Goal: Find specific page/section: Find specific page/section

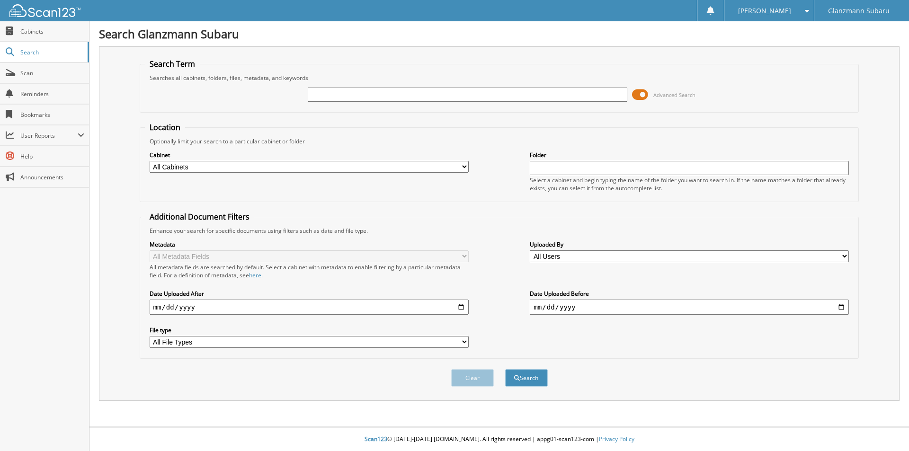
click at [260, 169] on select "All Cabinets Accounts Payable Dealer Trades Down Deals Factory Invoices New Sub…" at bounding box center [309, 167] width 319 height 12
select select "1865"
click at [150, 161] on select "All Cabinets Accounts Payable Dealer Trades Down Deals Factory Invoices New Sub…" at bounding box center [309, 167] width 319 height 12
click at [562, 169] on input "text" at bounding box center [689, 168] width 319 height 14
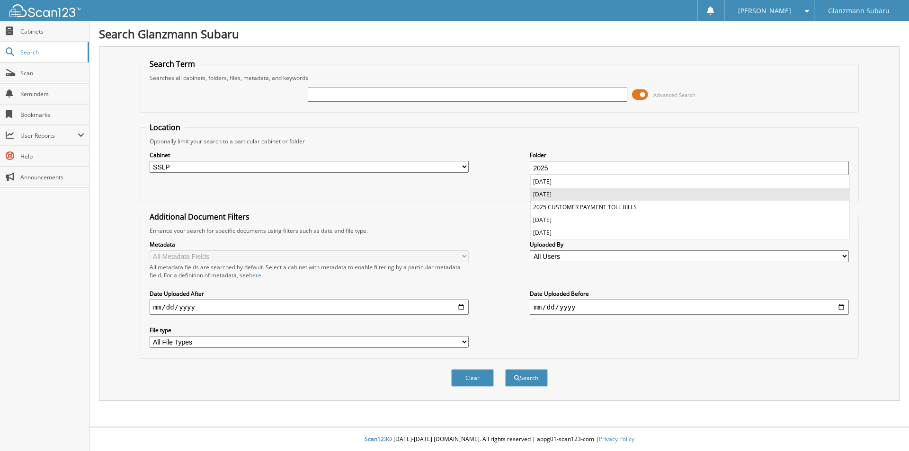
click at [569, 190] on li "2025 AUGUST" at bounding box center [690, 194] width 319 height 13
type input "2025 AUGUST"
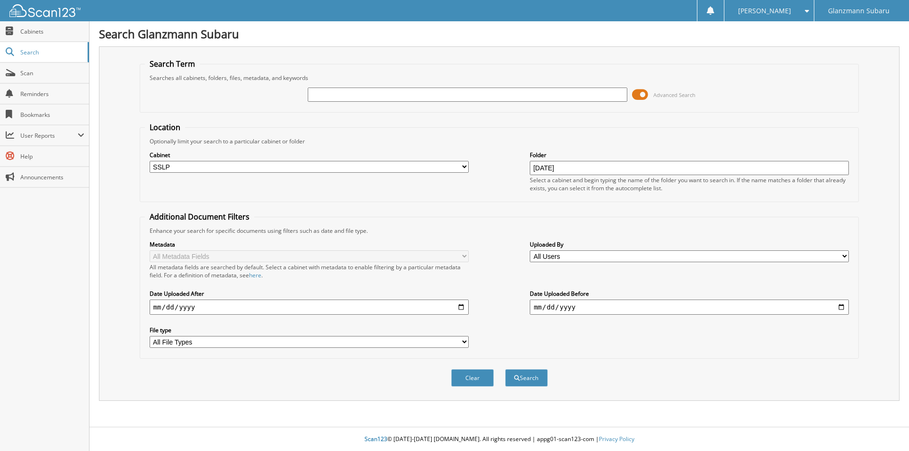
click at [574, 252] on select "All Users acacia fleming Alex Diaczenko Amy Stribling Andrew Jones Aneta Demady…" at bounding box center [689, 256] width 319 height 12
select select "895"
click at [530, 250] on select "All Users acacia fleming Alex Diaczenko Amy Stribling Andrew Jones Aneta Demady…" at bounding box center [689, 256] width 319 height 12
click at [456, 305] on input "date" at bounding box center [309, 307] width 319 height 15
type input "2025-09-02"
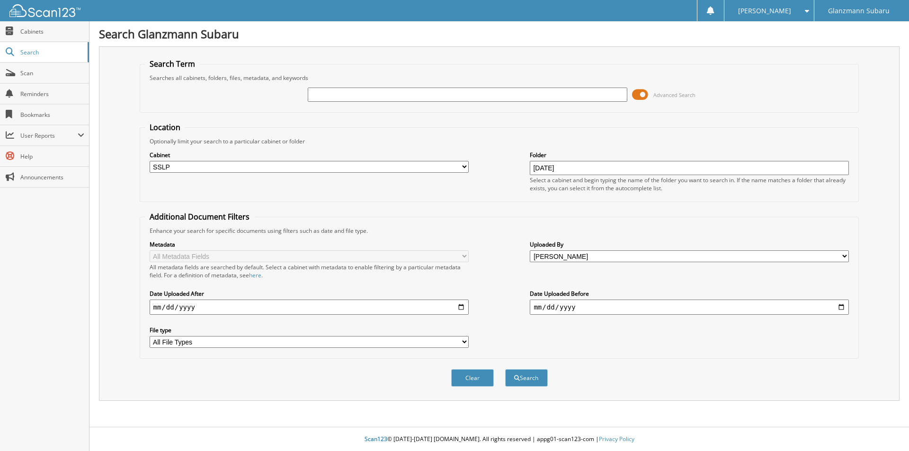
click at [462, 342] on select "All File Types CSV DOC DOCX JPG PDF PNG TXT" at bounding box center [309, 342] width 319 height 12
click at [532, 377] on button "Search" at bounding box center [526, 378] width 43 height 18
click at [644, 93] on span at bounding box center [640, 95] width 16 height 14
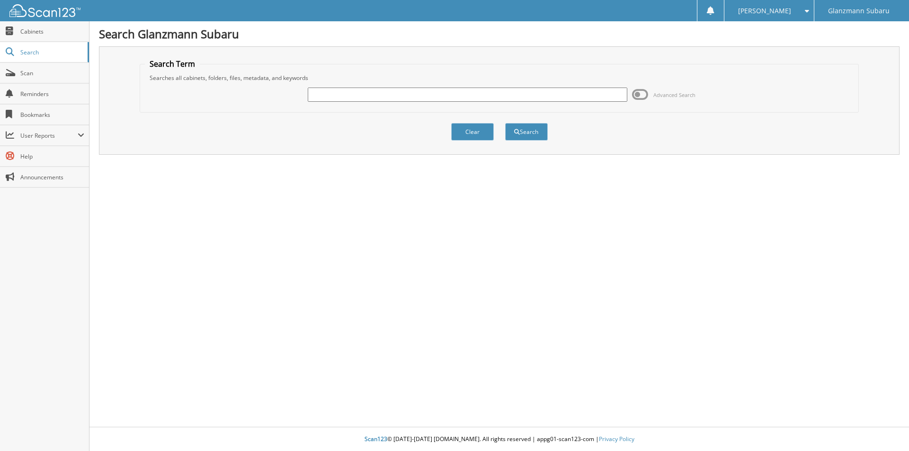
click at [663, 94] on span "Advanced Search" at bounding box center [674, 94] width 42 height 7
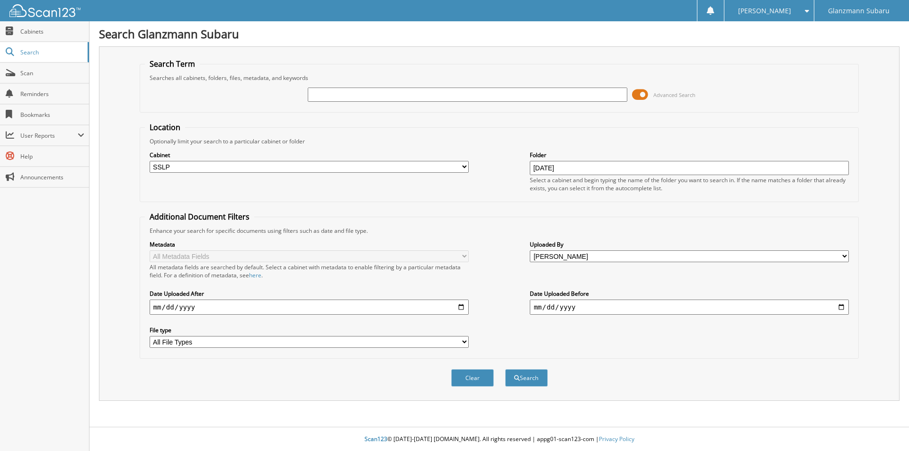
click at [842, 308] on input "date" at bounding box center [689, 307] width 319 height 15
type input "2025-09-13"
click at [530, 375] on button "Search" at bounding box center [526, 378] width 43 height 18
click at [318, 91] on input "text" at bounding box center [467, 95] width 319 height 14
type input "2025 AUGUST"
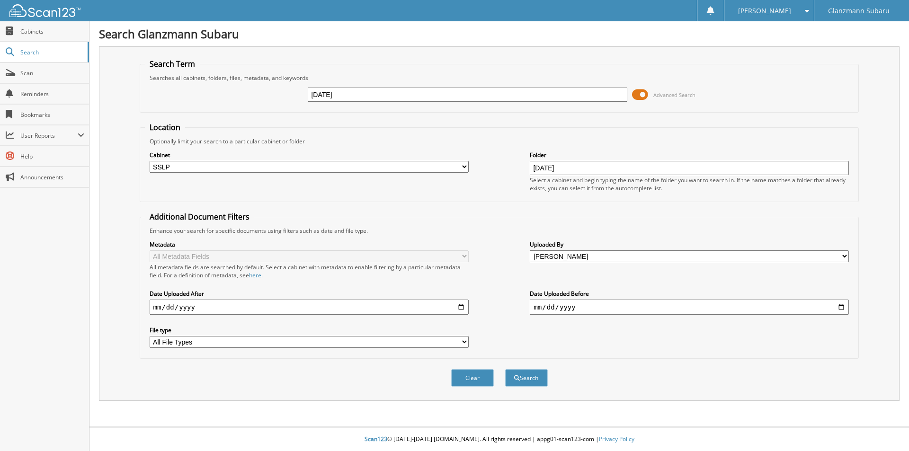
click at [505, 369] on button "Search" at bounding box center [526, 378] width 43 height 18
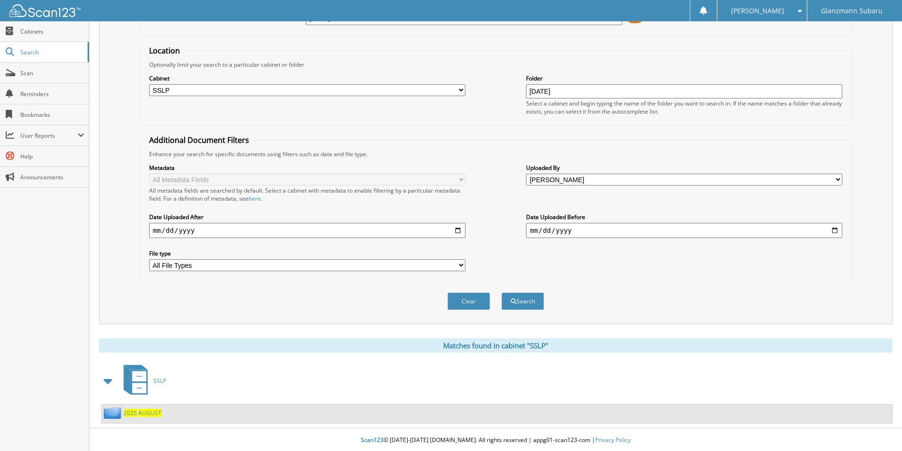
scroll to position [78, 0]
click at [138, 414] on link "2025 AUGUST" at bounding box center [143, 412] width 38 height 8
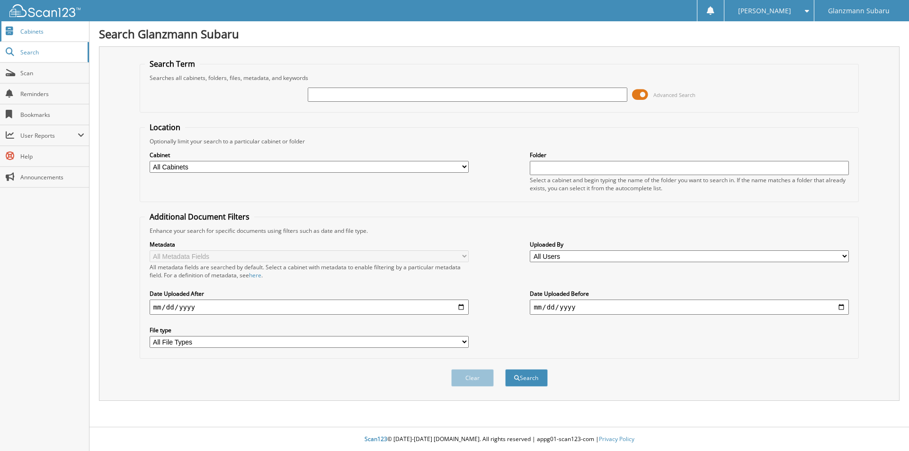
click at [51, 35] on span "Cabinets" at bounding box center [52, 31] width 64 height 8
click at [56, 36] on link "Cabinets" at bounding box center [44, 31] width 89 height 20
